Goal: Information Seeking & Learning: Understand process/instructions

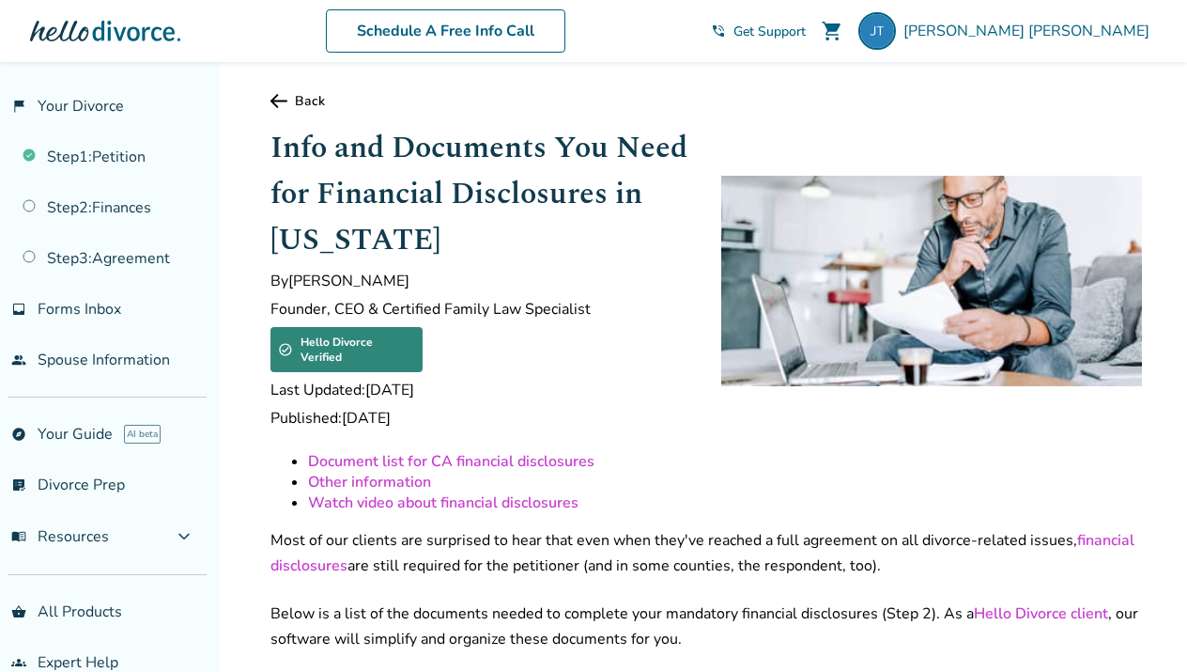
click at [806, 35] on span "Get Support" at bounding box center [769, 32] width 72 height 18
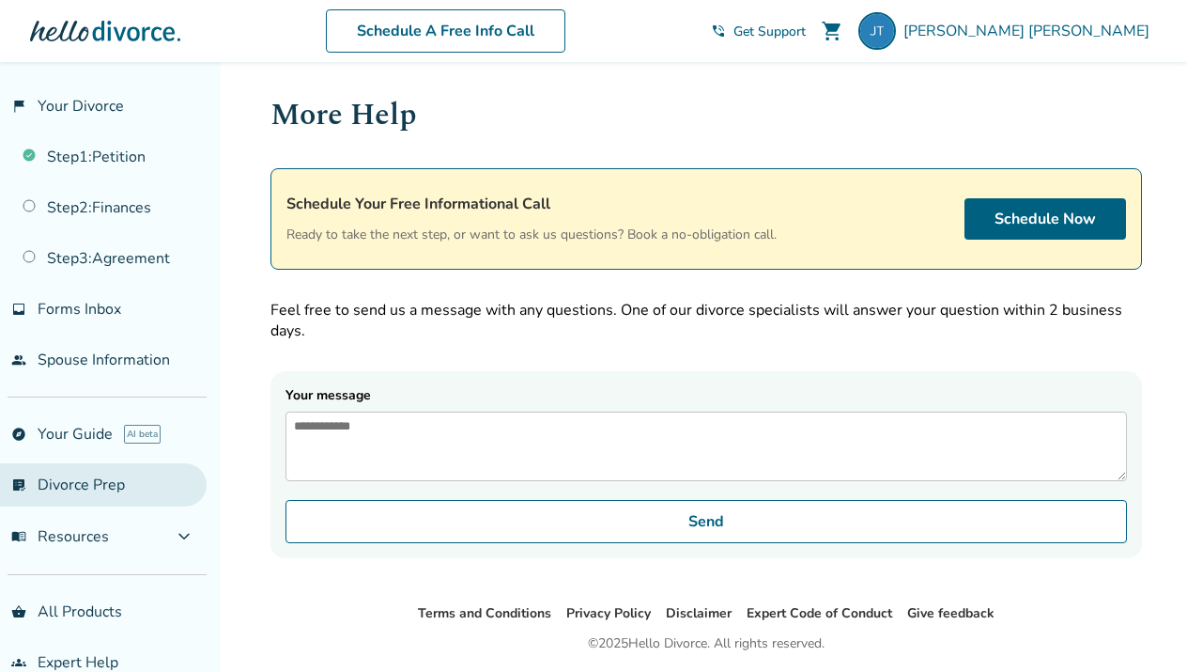
scroll to position [30, 0]
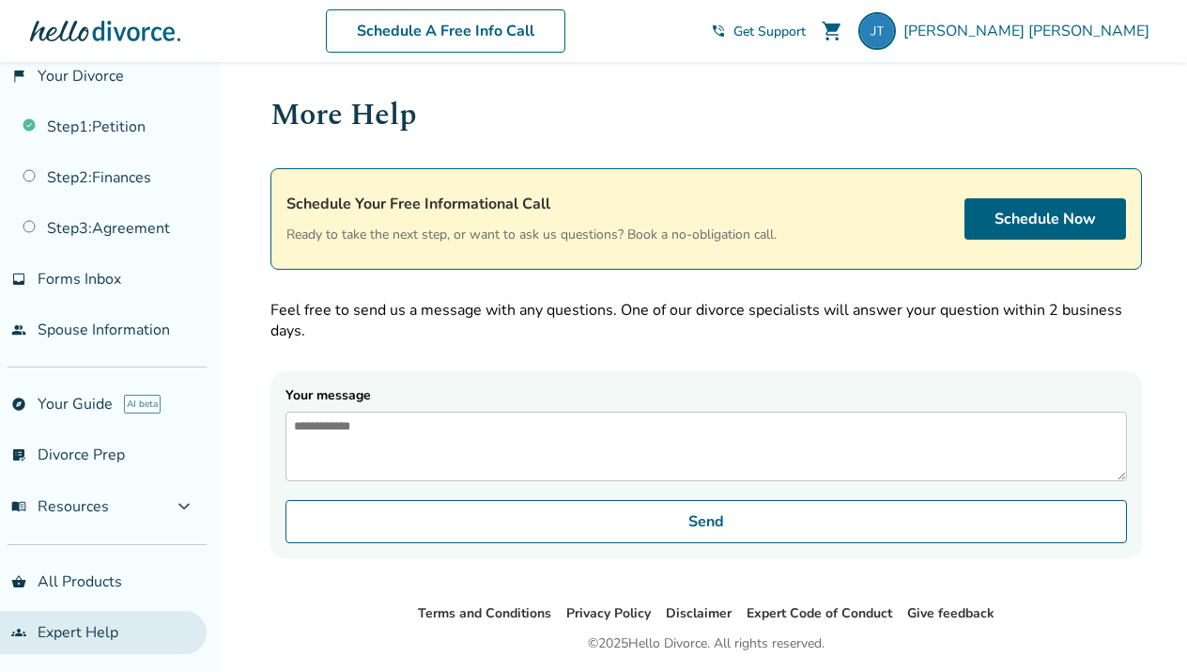
click at [105, 623] on link "groups Expert Help" at bounding box center [103, 631] width 207 height 43
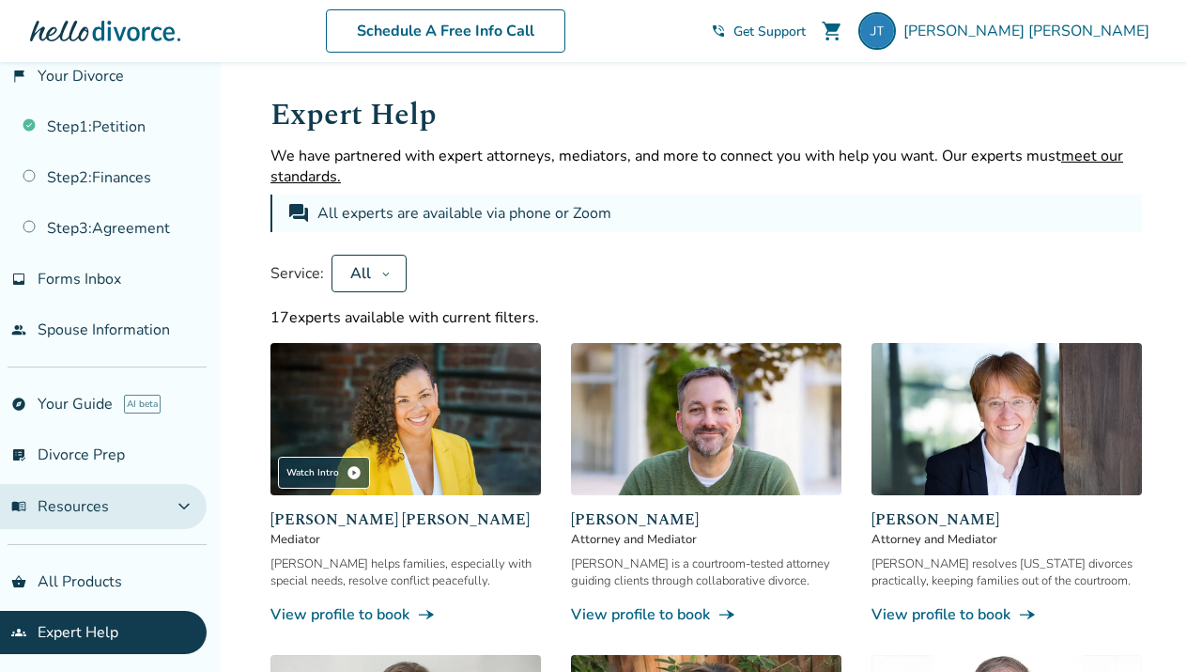
click at [193, 501] on span "expand_more" at bounding box center [184, 506] width 23 height 23
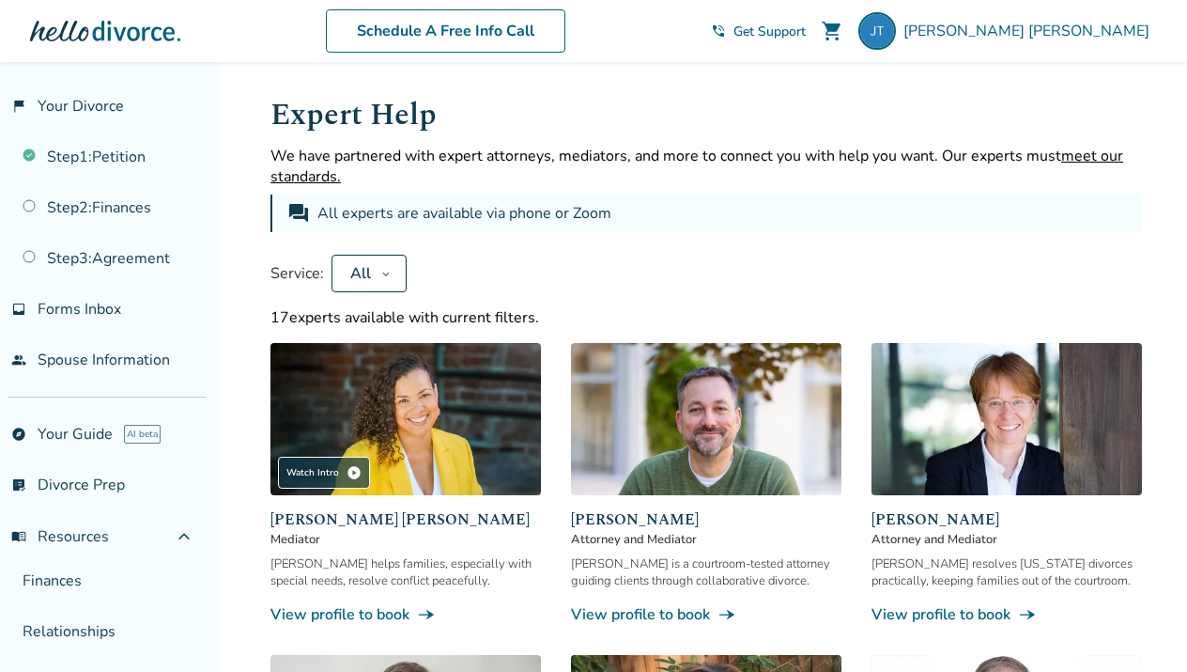
click at [806, 26] on span "Get Support" at bounding box center [769, 32] width 72 height 18
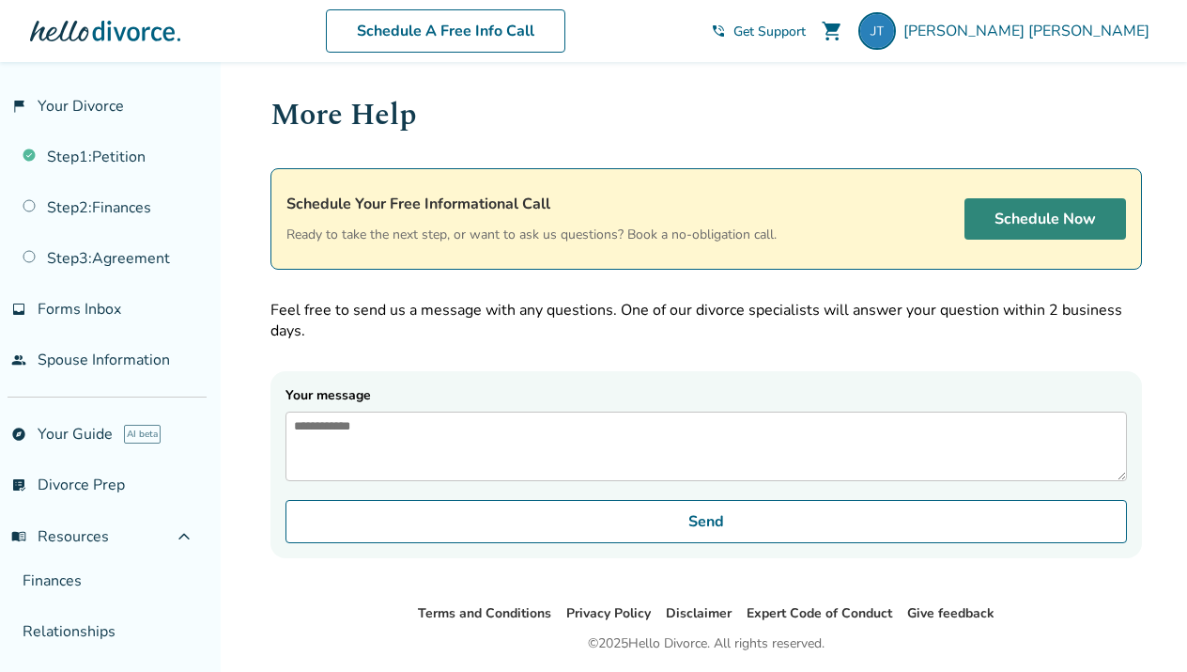
click at [986, 216] on link "Schedule Now" at bounding box center [1046, 218] width 162 height 41
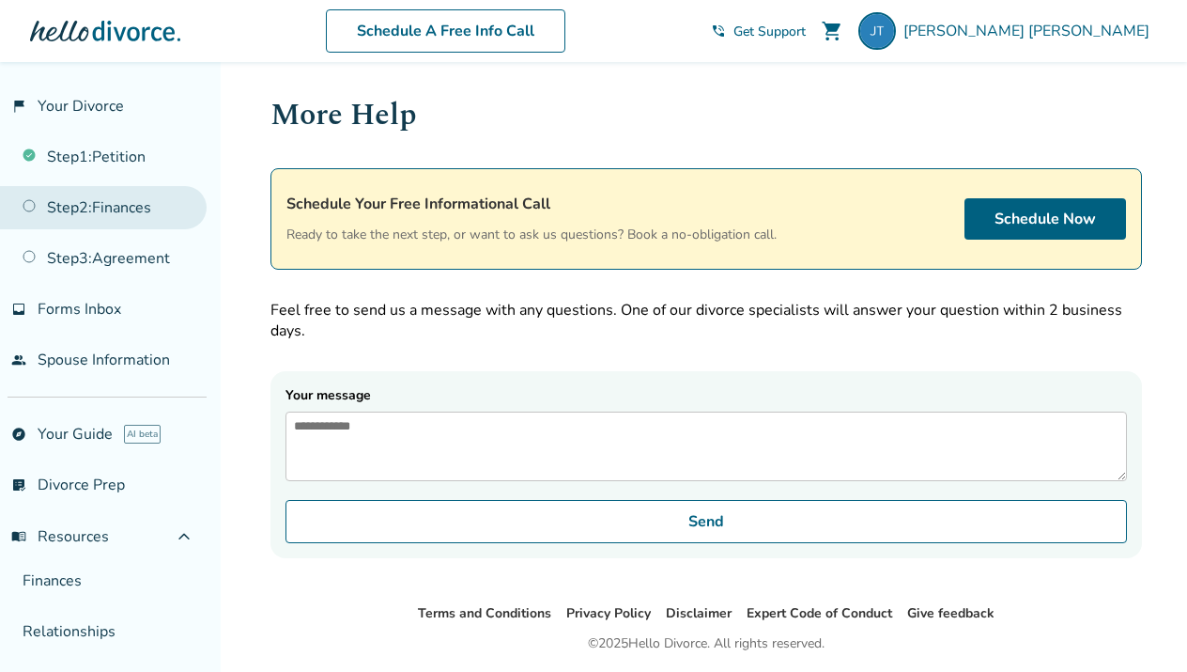
click at [133, 202] on link "Step 2 : Finances" at bounding box center [103, 207] width 207 height 43
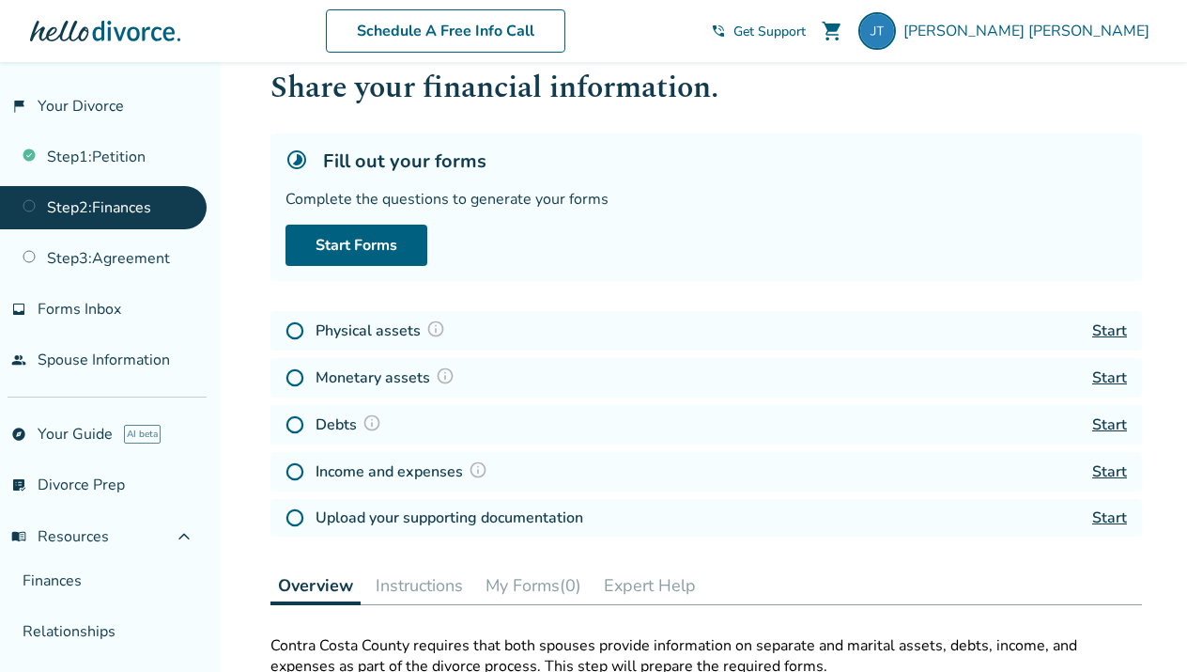
scroll to position [46, 0]
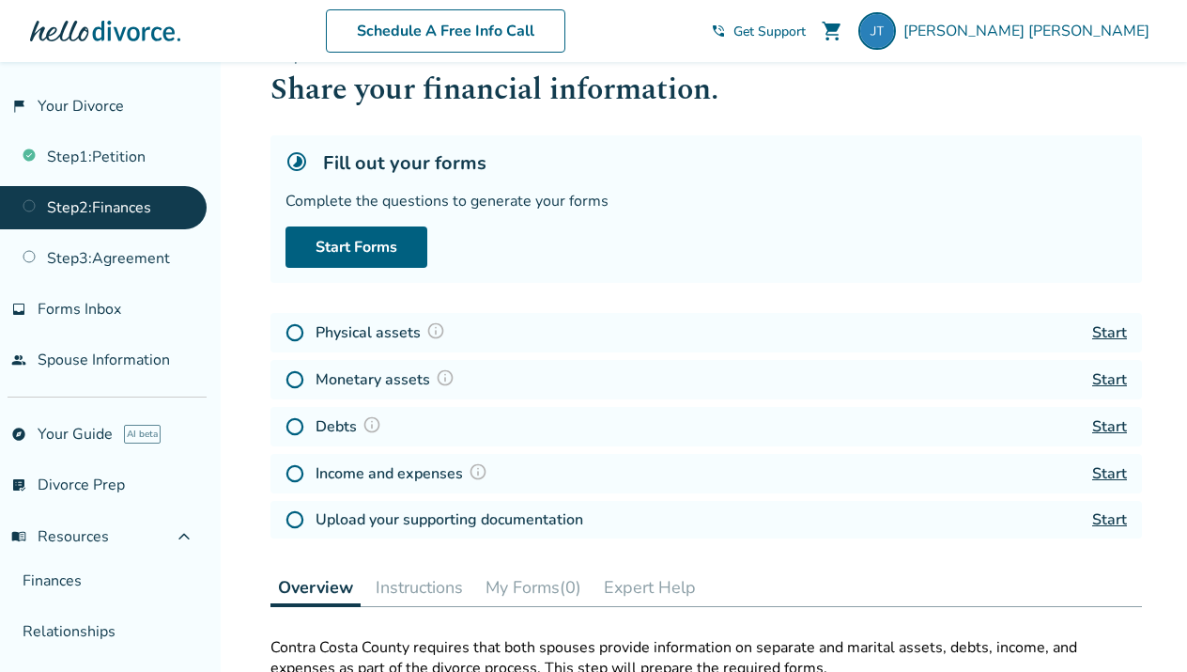
click at [1111, 331] on link "Start" at bounding box center [1109, 332] width 35 height 21
